Goal: Information Seeking & Learning: Learn about a topic

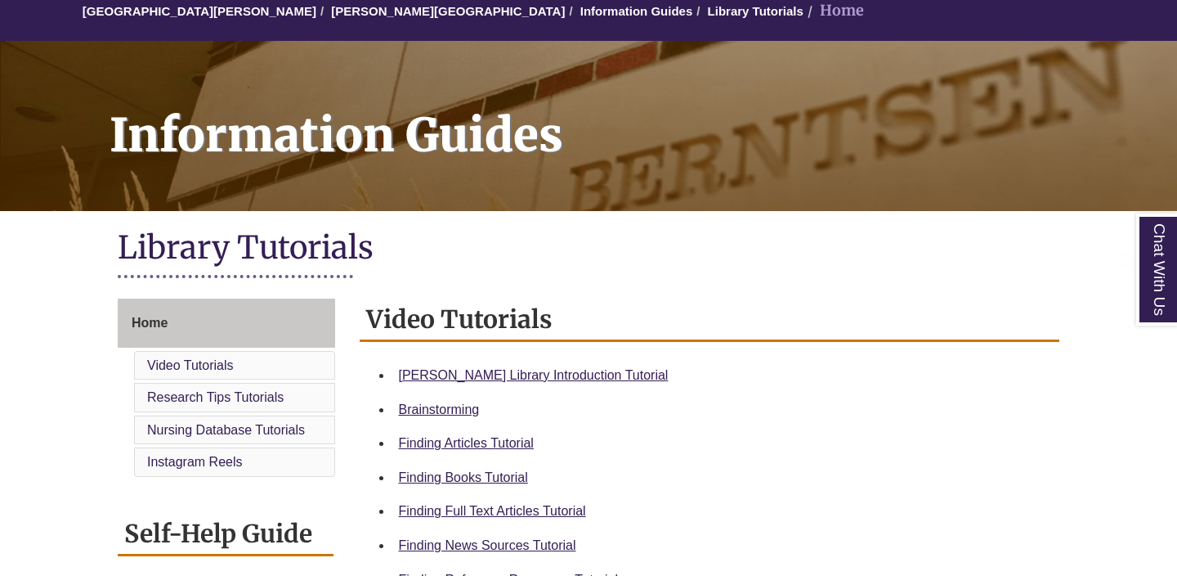
scroll to position [186, 0]
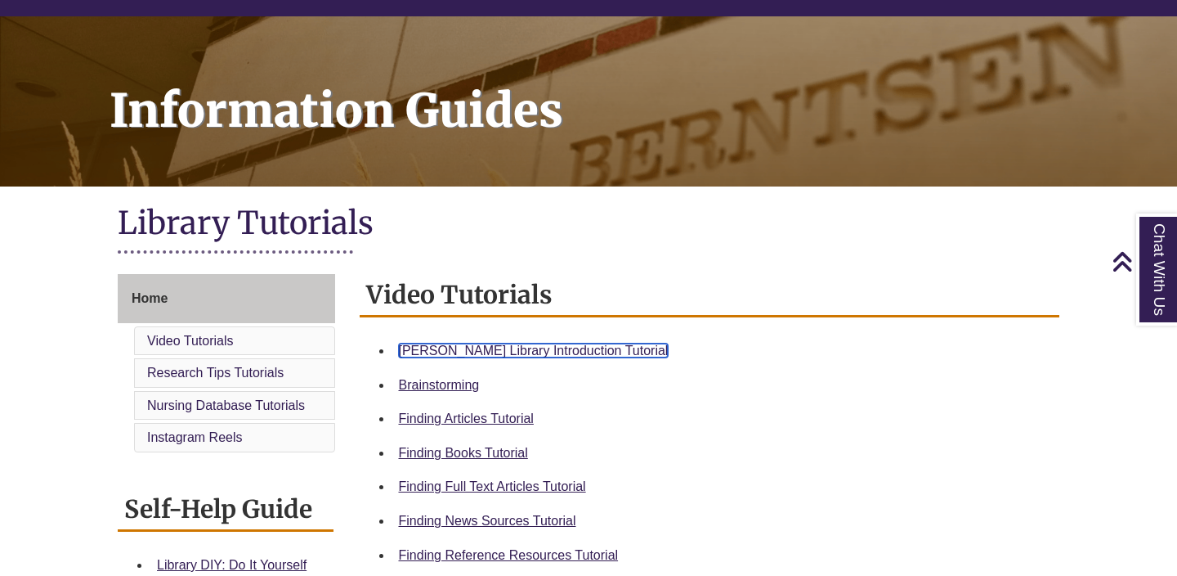
click at [464, 350] on link "Berntsen Library Introduction Tutorial" at bounding box center [534, 350] width 270 height 14
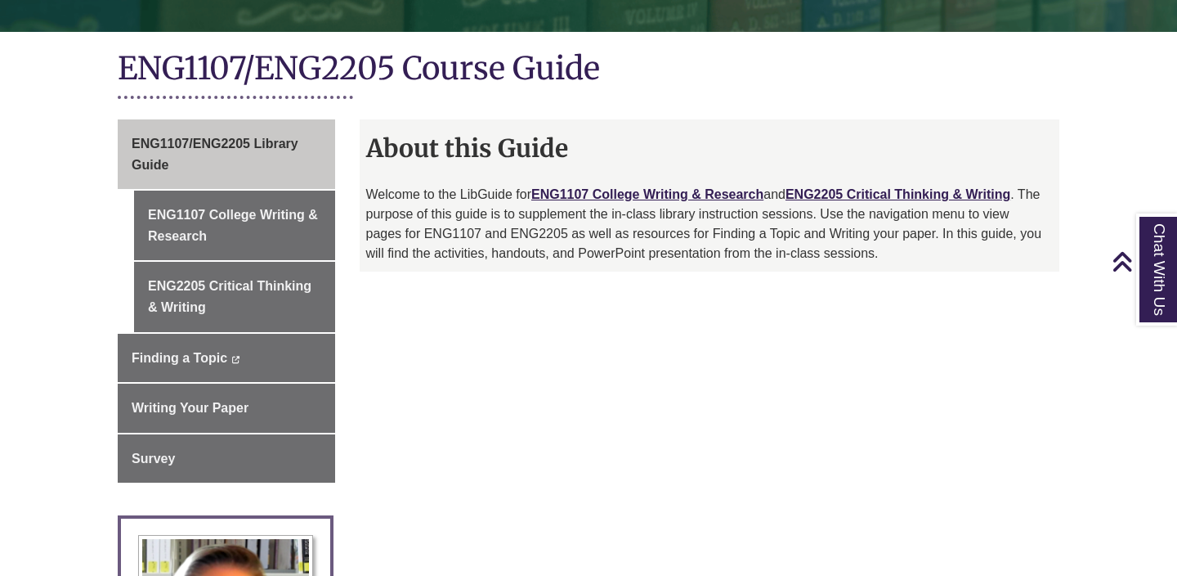
scroll to position [362, 0]
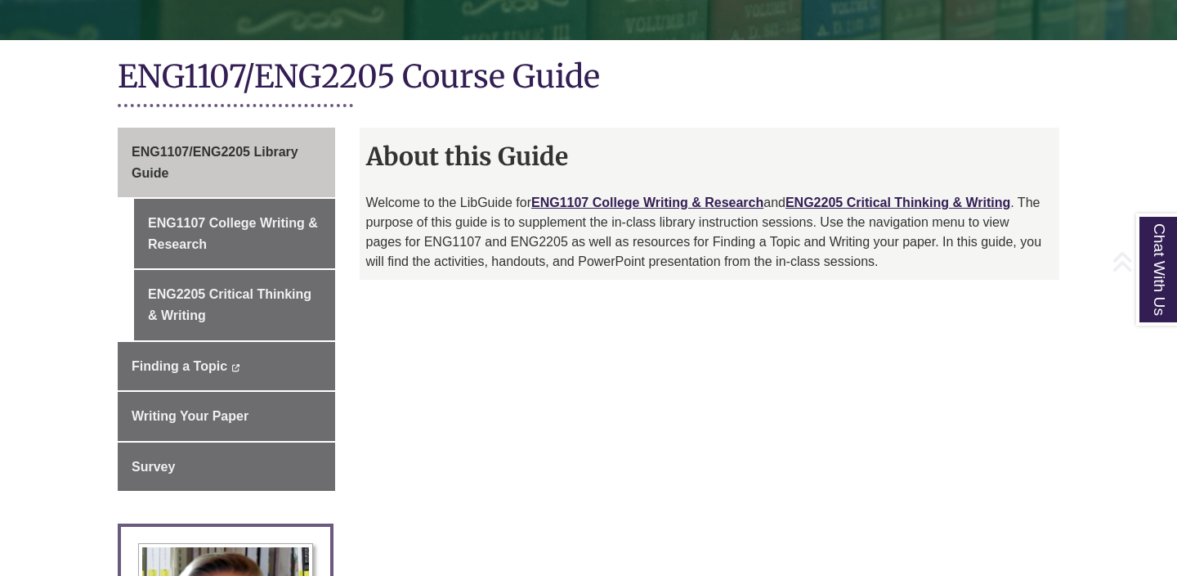
scroll to position [334, 0]
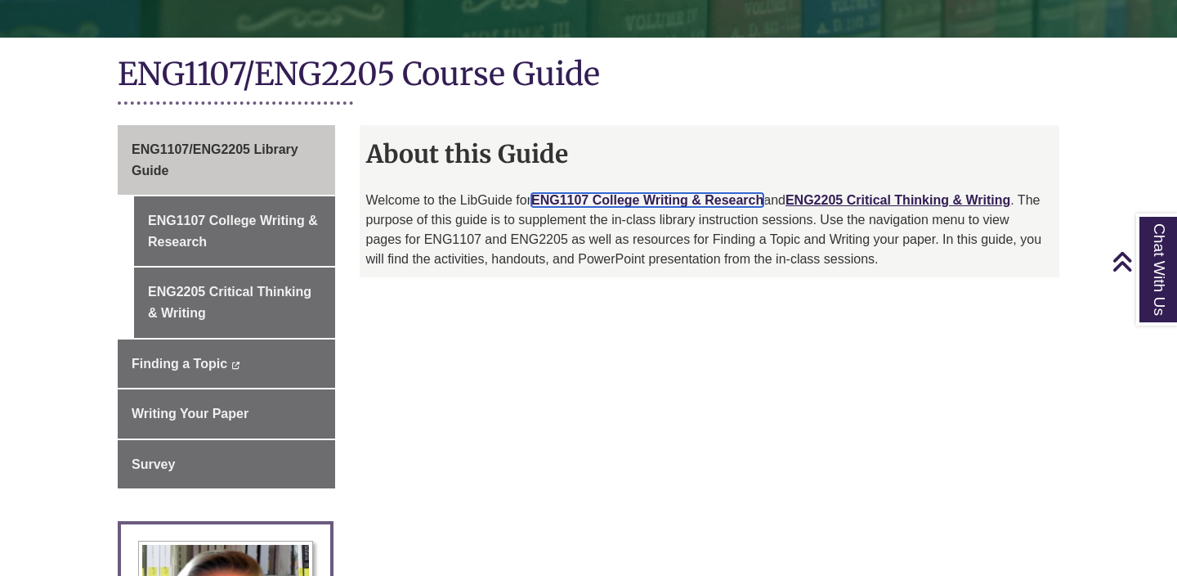
click at [649, 200] on link "ENG1107 College Writing & Research" at bounding box center [647, 200] width 232 height 14
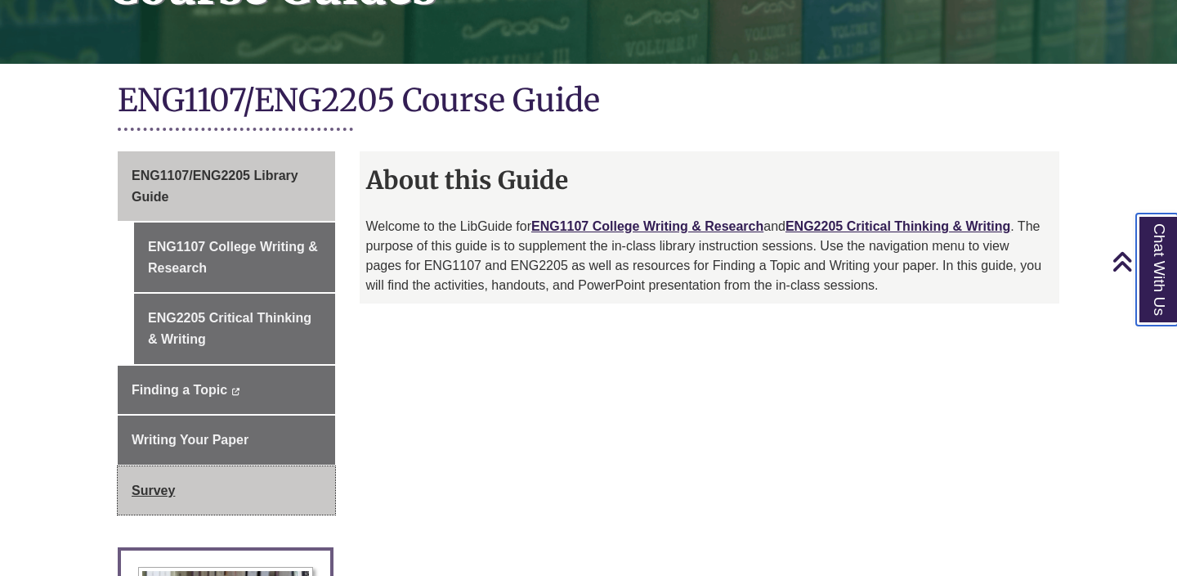
scroll to position [305, 0]
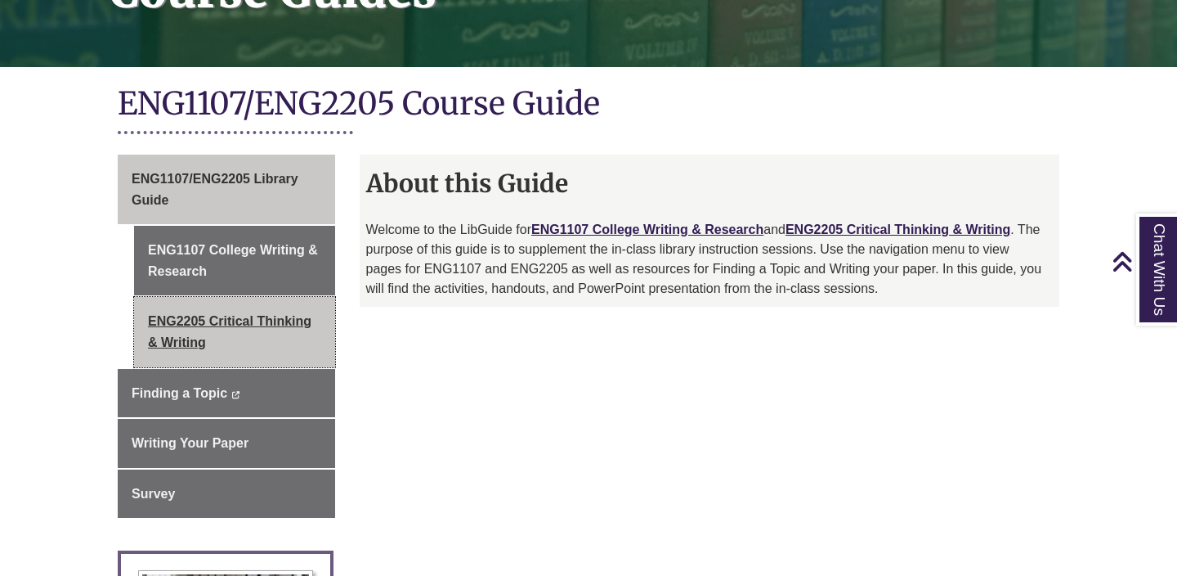
click at [240, 334] on link "ENG2205 Critical Thinking & Writing" at bounding box center [234, 331] width 201 height 69
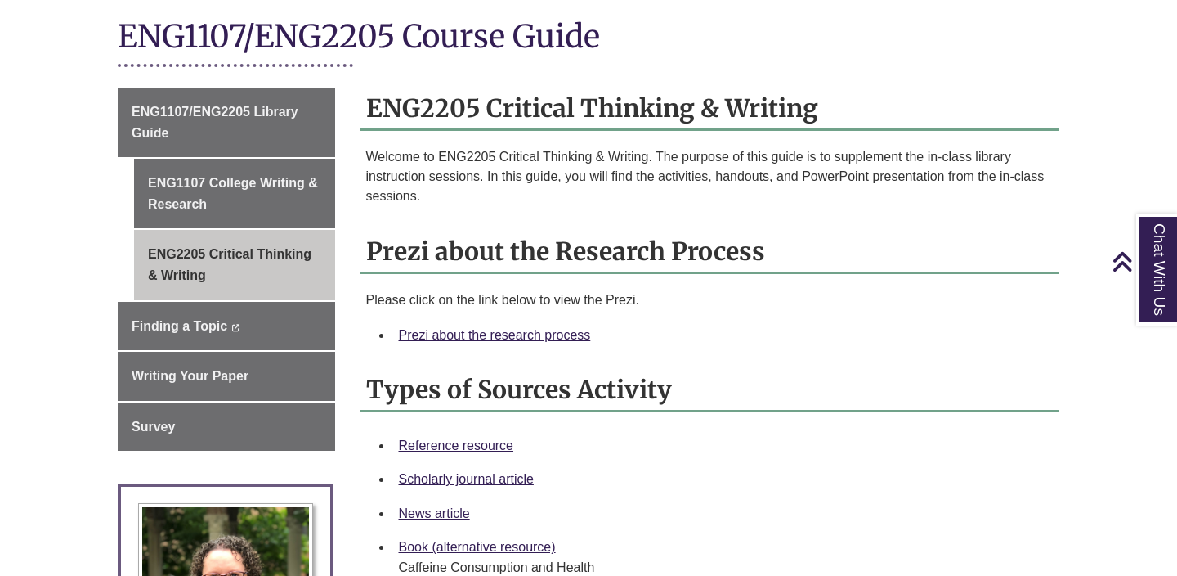
scroll to position [211, 0]
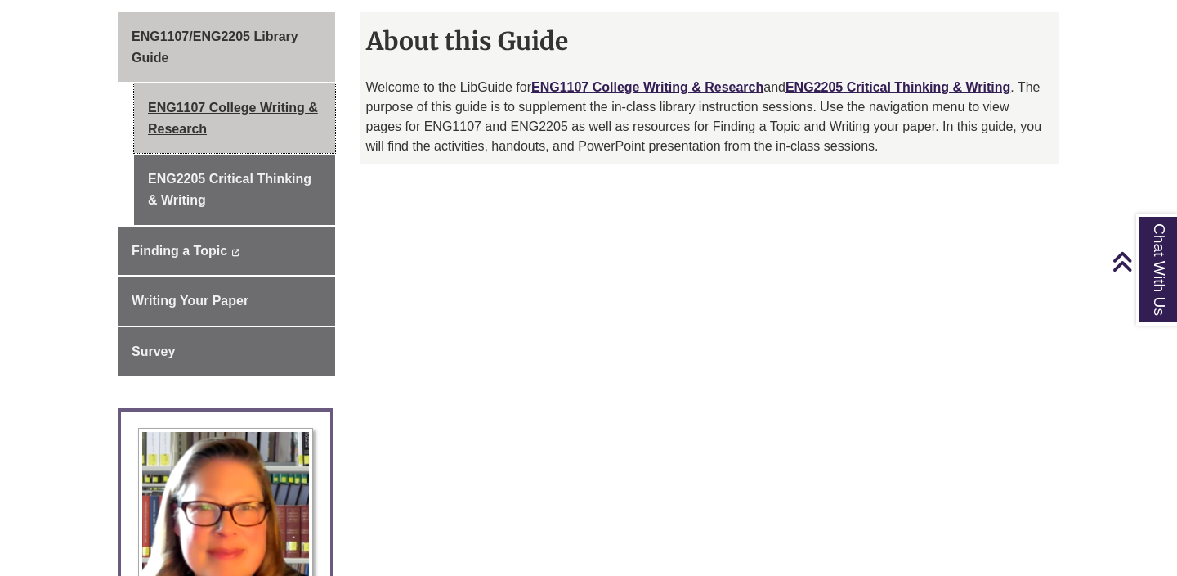
scroll to position [450, 0]
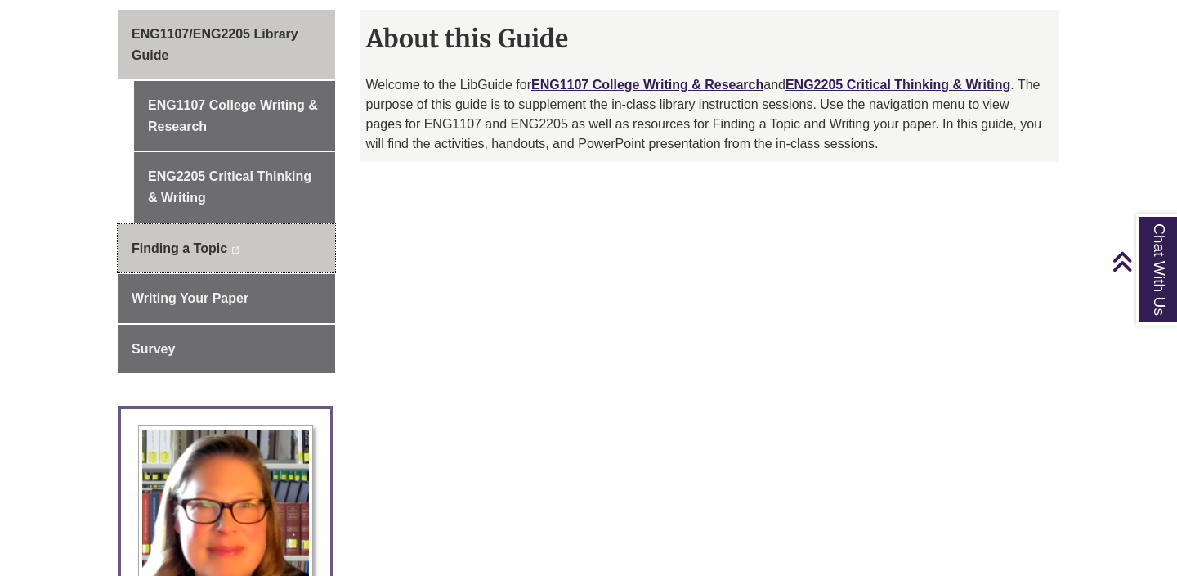
click at [261, 245] on link "Finding a Topic This link opens in a new window This link opens in a new window" at bounding box center [226, 248] width 217 height 49
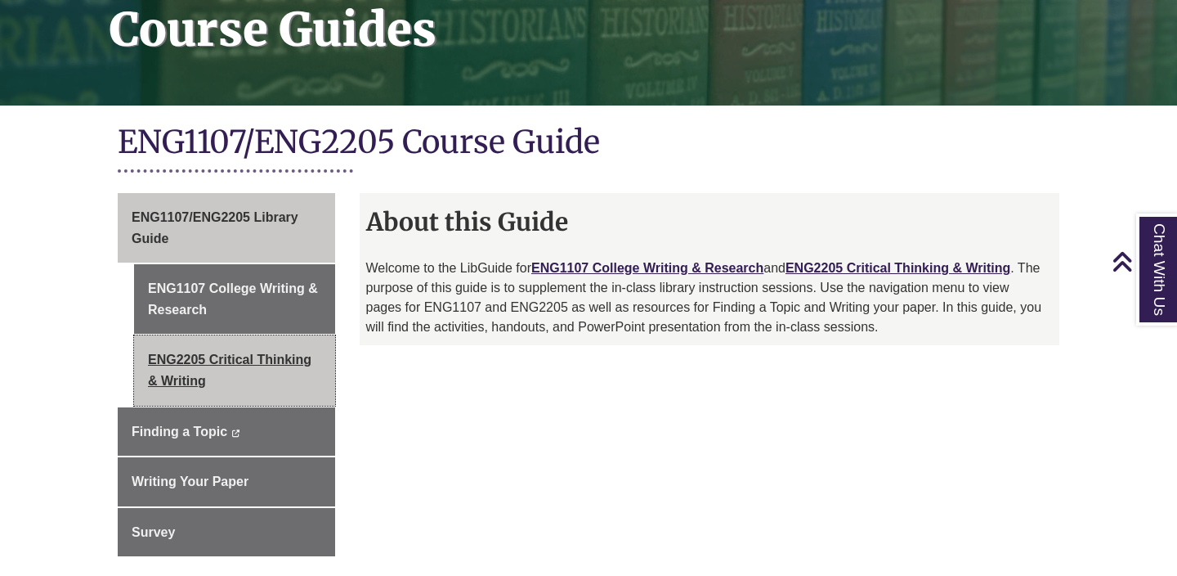
scroll to position [269, 0]
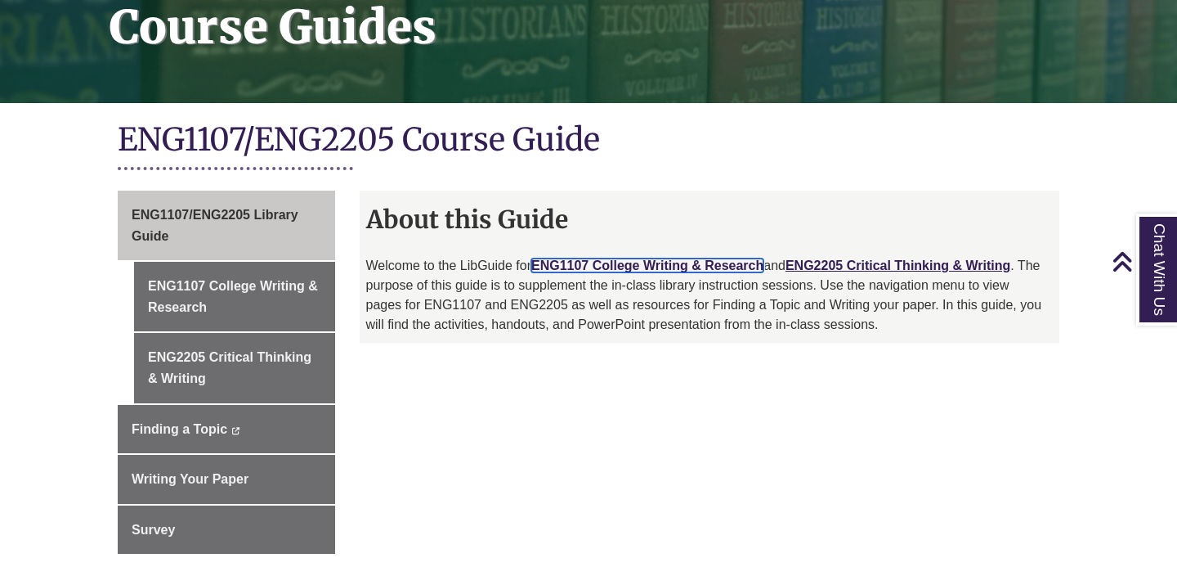
click at [666, 266] on link "ENG1107 College Writing & Research" at bounding box center [647, 265] width 232 height 14
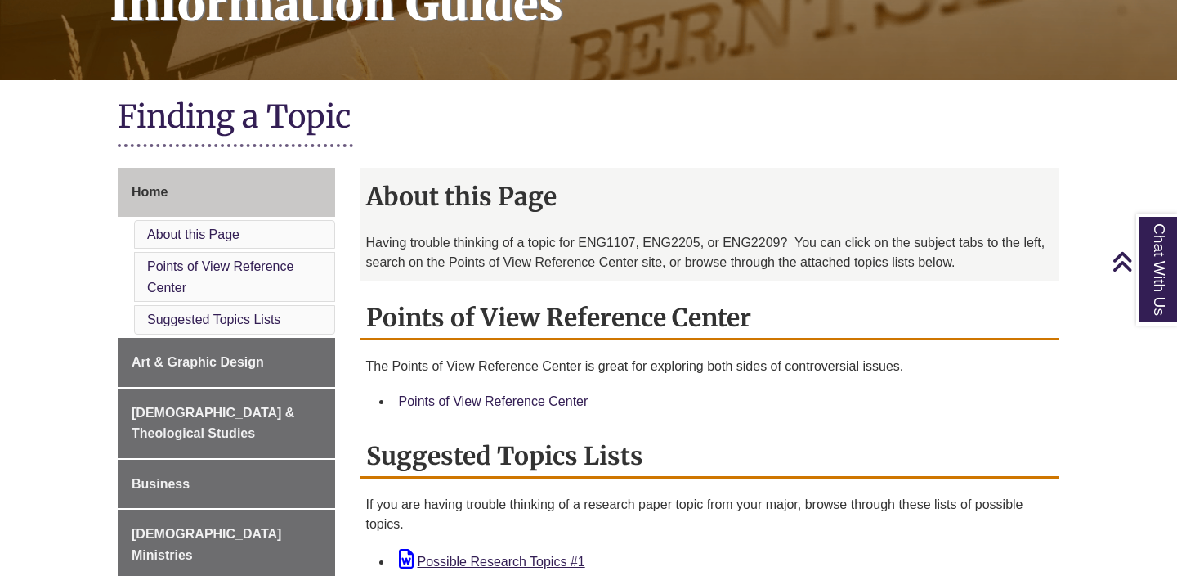
scroll to position [272, 0]
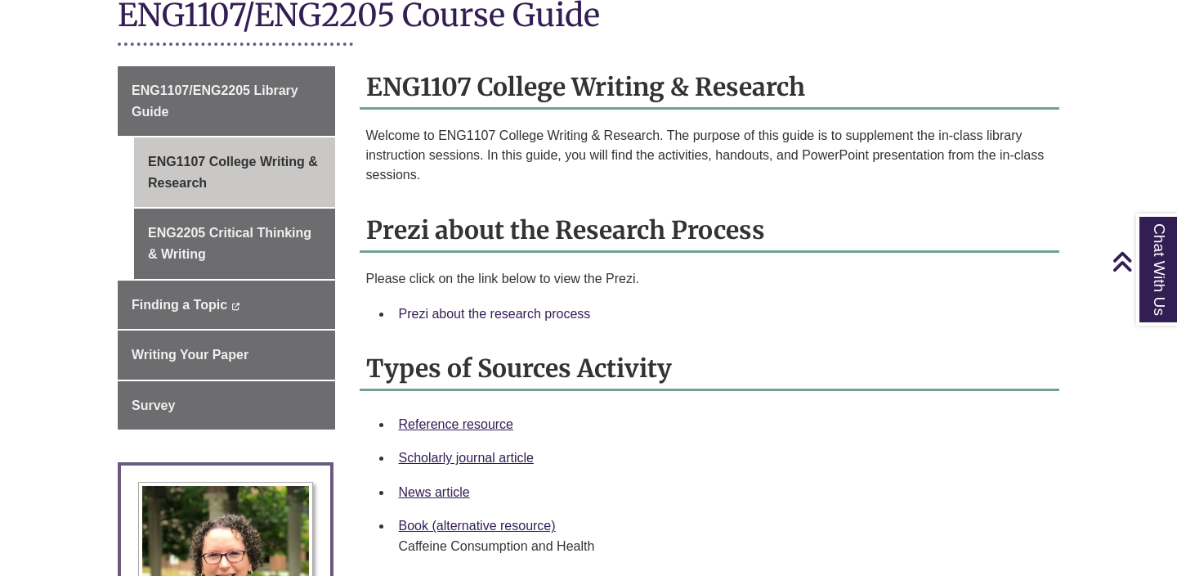
scroll to position [394, 0]
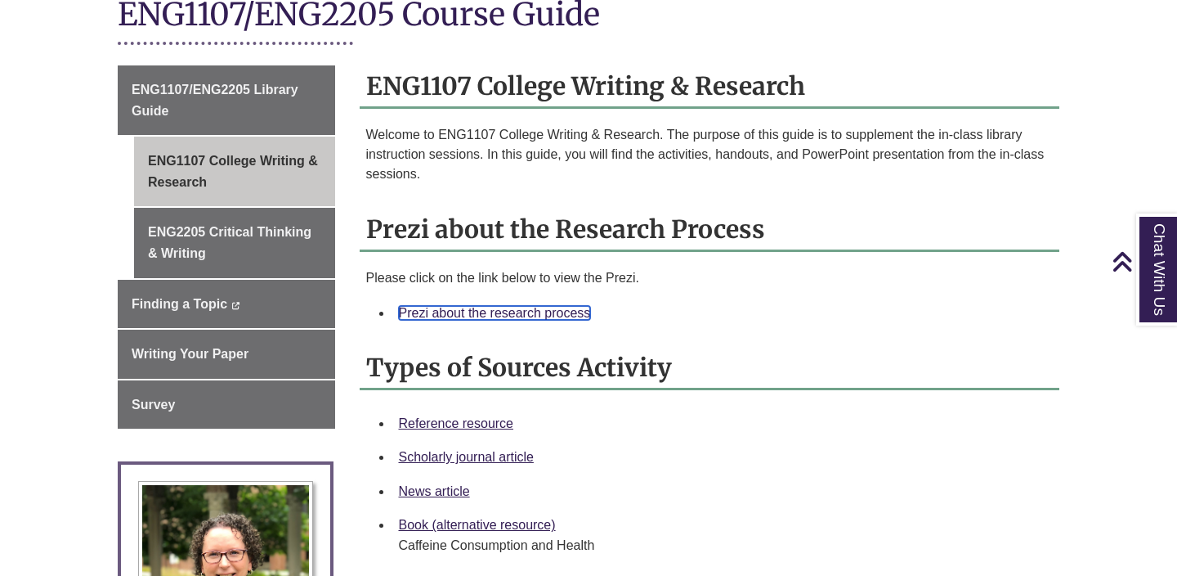
click at [492, 318] on link "Prezi about the research process" at bounding box center [495, 313] width 192 height 14
